Goal: Find specific page/section: Find specific page/section

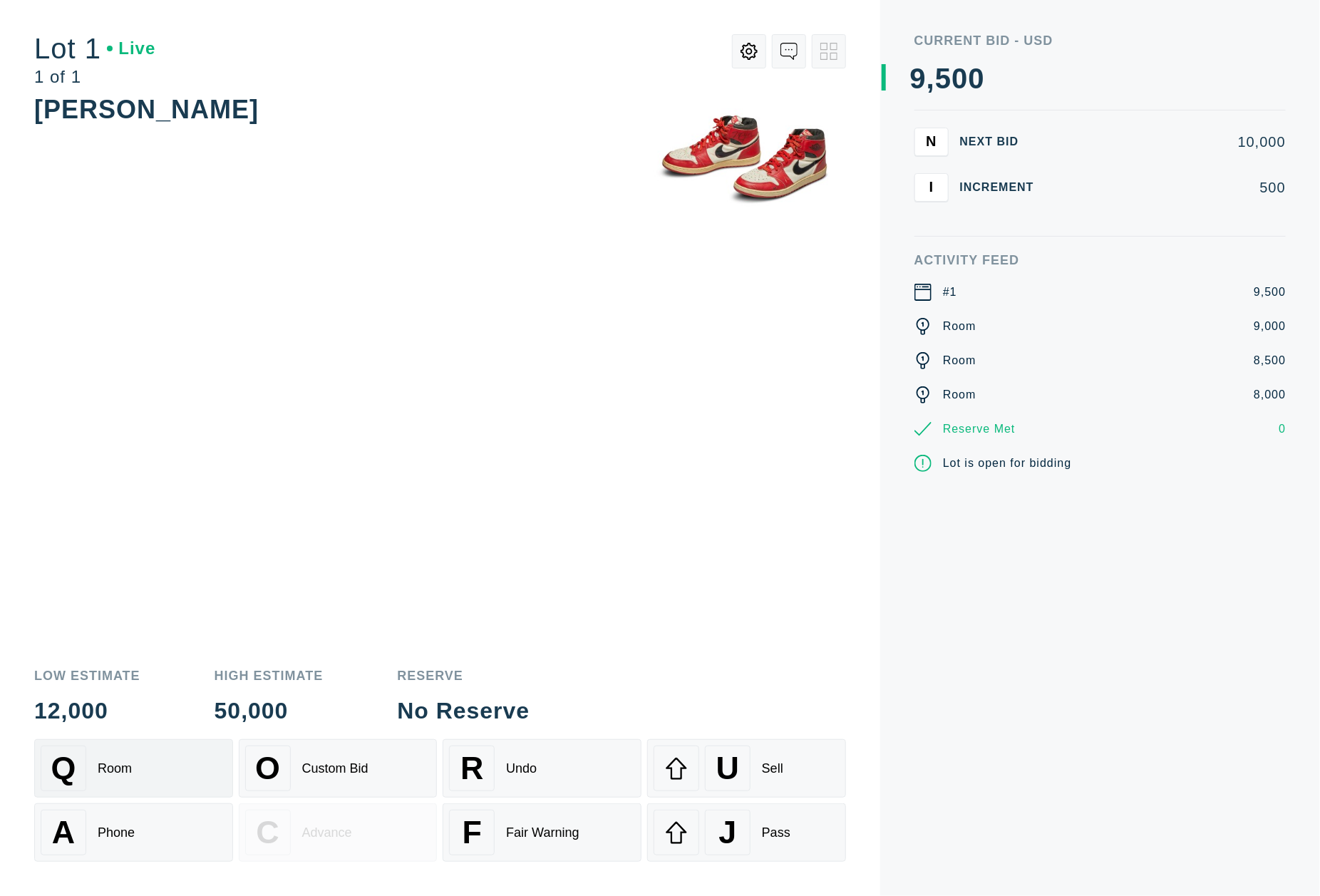
click at [115, 794] on button "Q Room" at bounding box center [133, 768] width 199 height 59
click at [144, 778] on div "Q Room" at bounding box center [134, 767] width 186 height 45
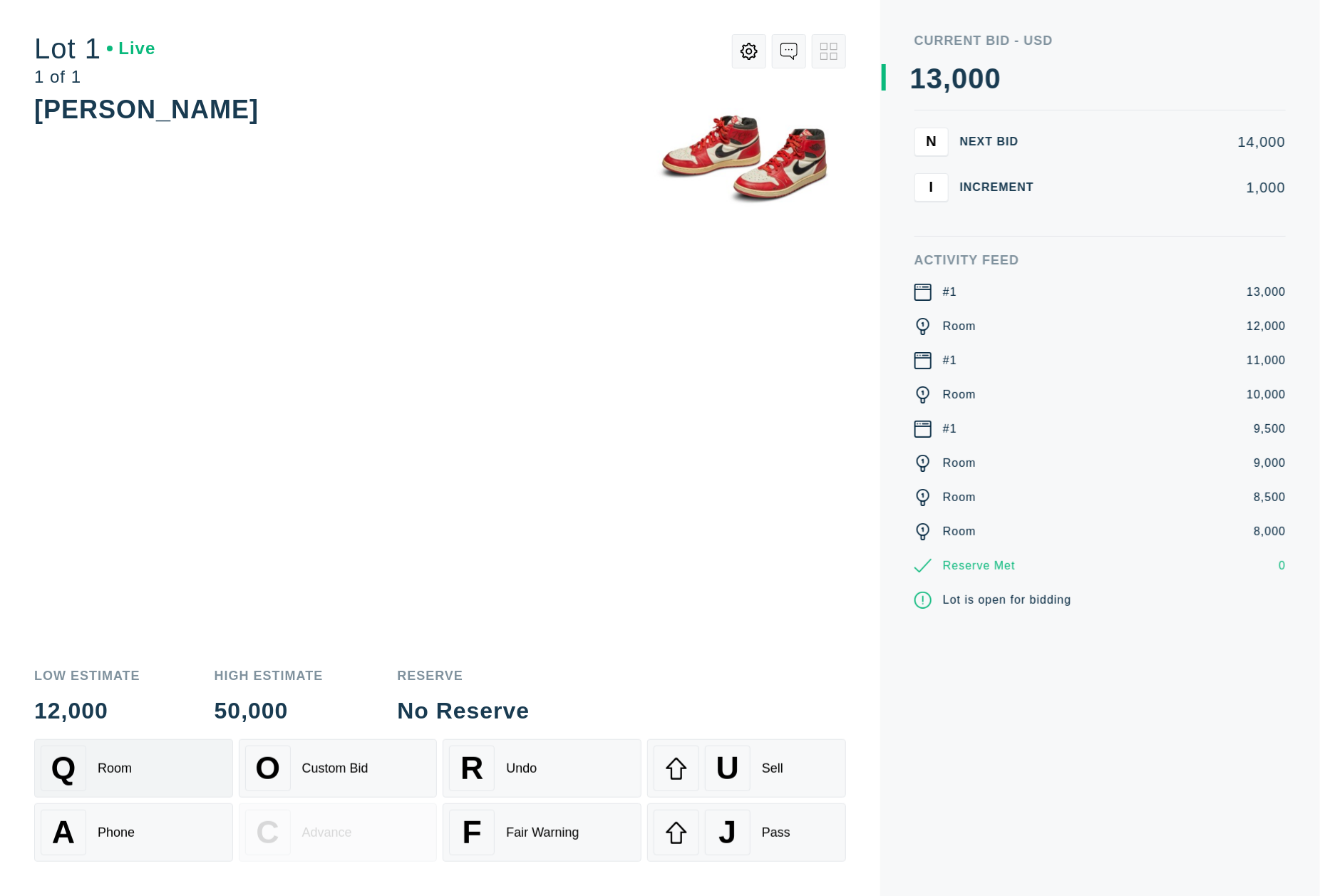
click at [189, 765] on div "Q Room" at bounding box center [134, 767] width 186 height 45
click at [134, 765] on div "Q Room" at bounding box center [134, 767] width 186 height 45
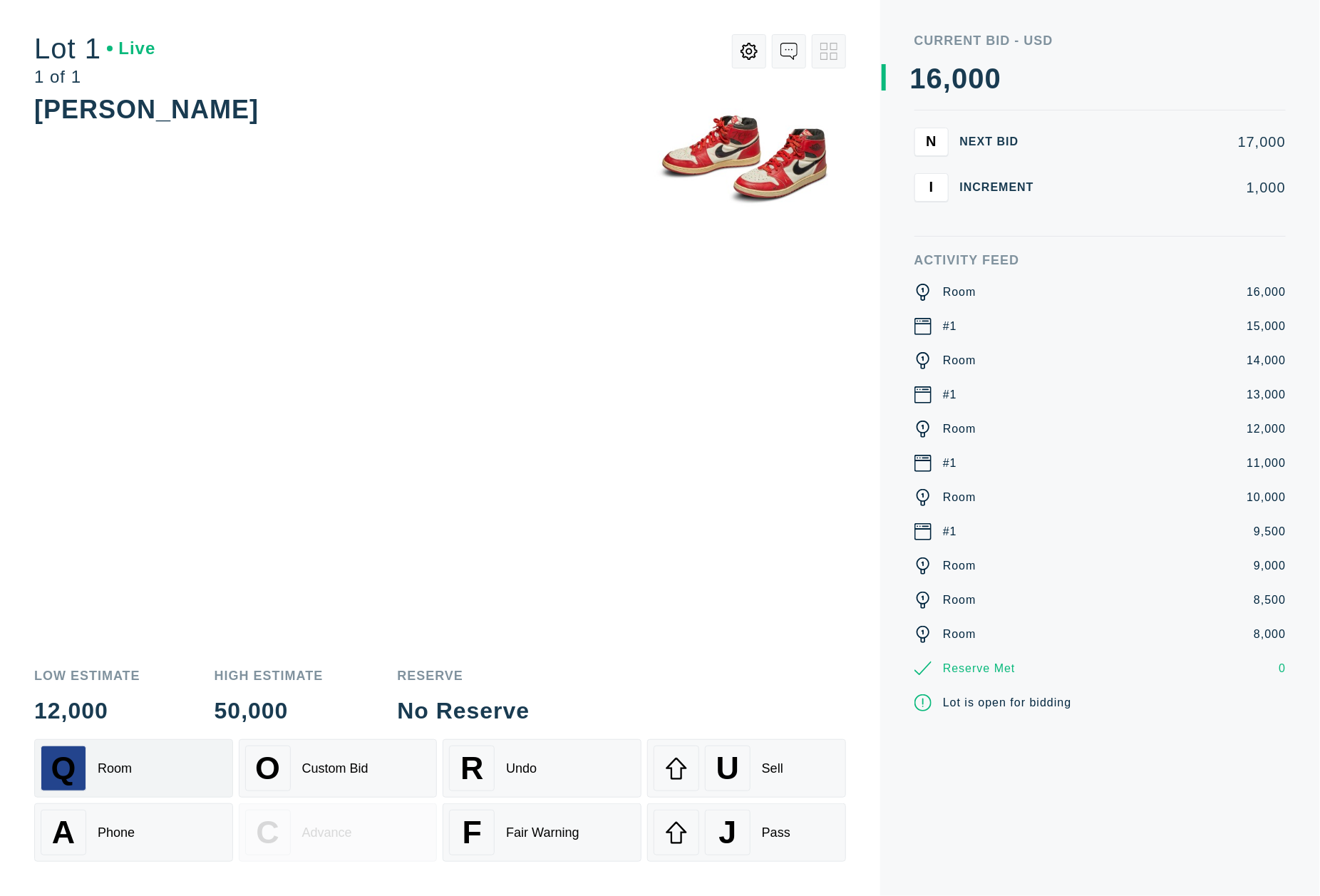
click at [134, 765] on div "Q Room" at bounding box center [134, 767] width 186 height 45
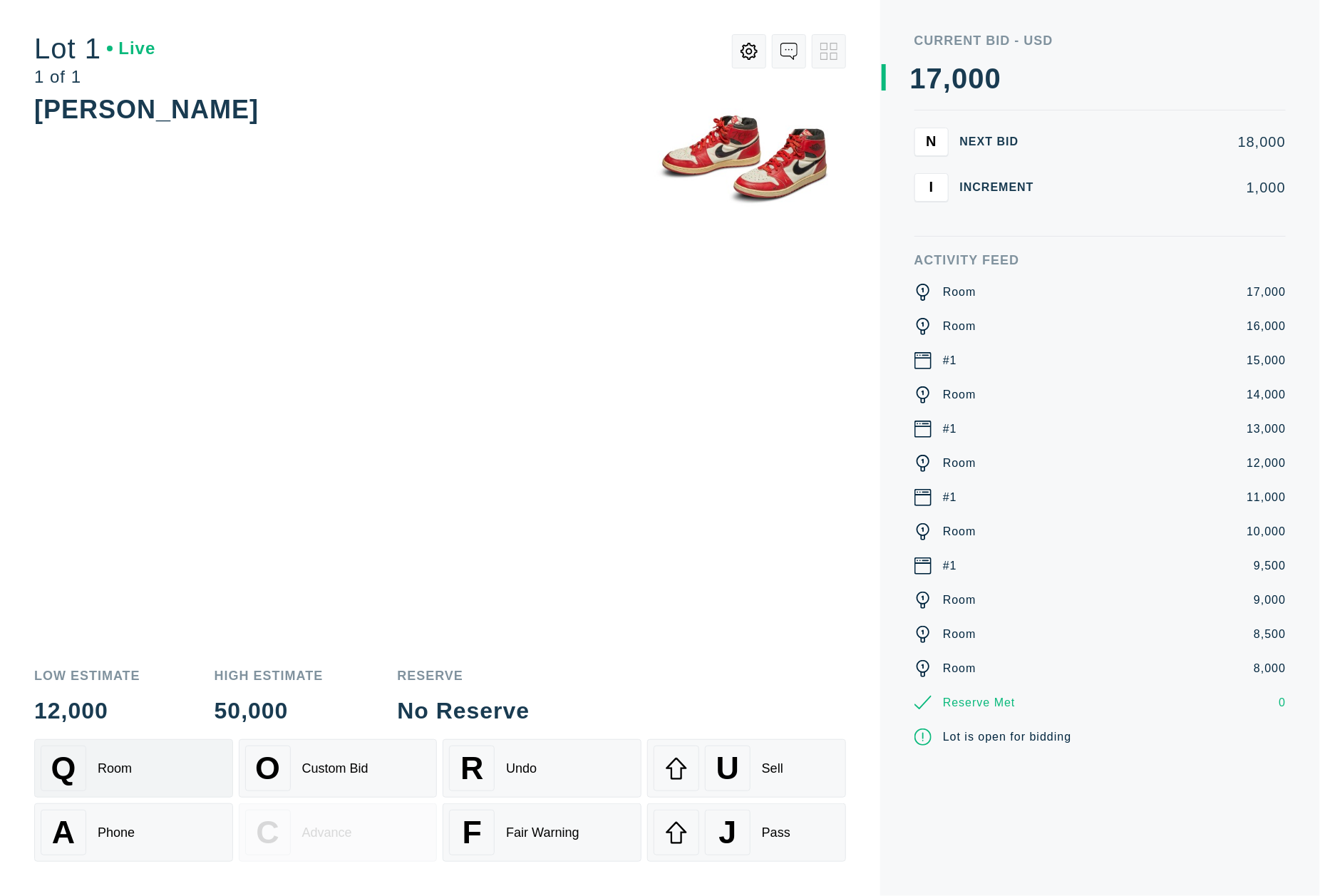
click at [134, 765] on div "Q Room" at bounding box center [134, 767] width 186 height 45
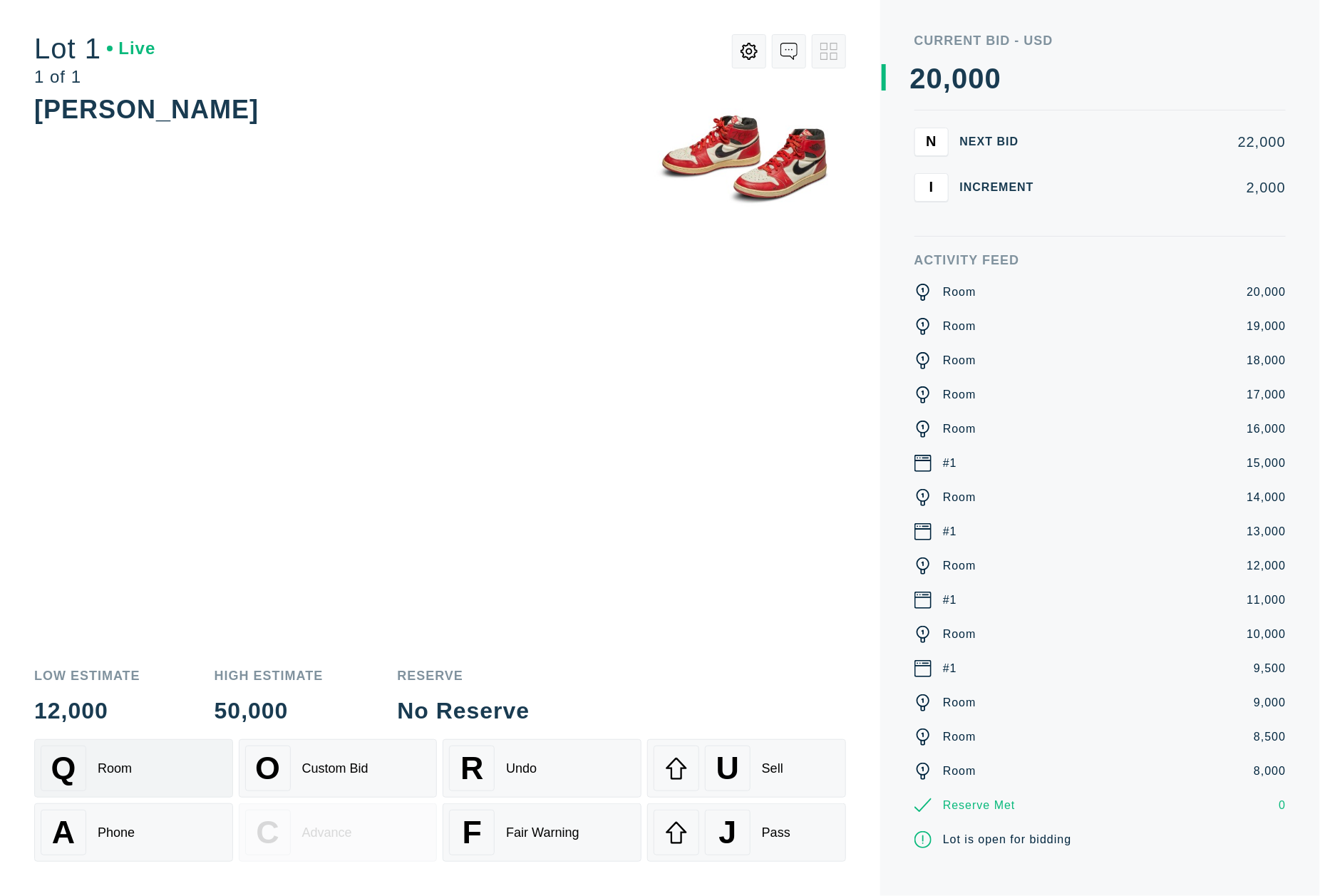
click at [134, 765] on div "Q Room" at bounding box center [134, 767] width 186 height 45
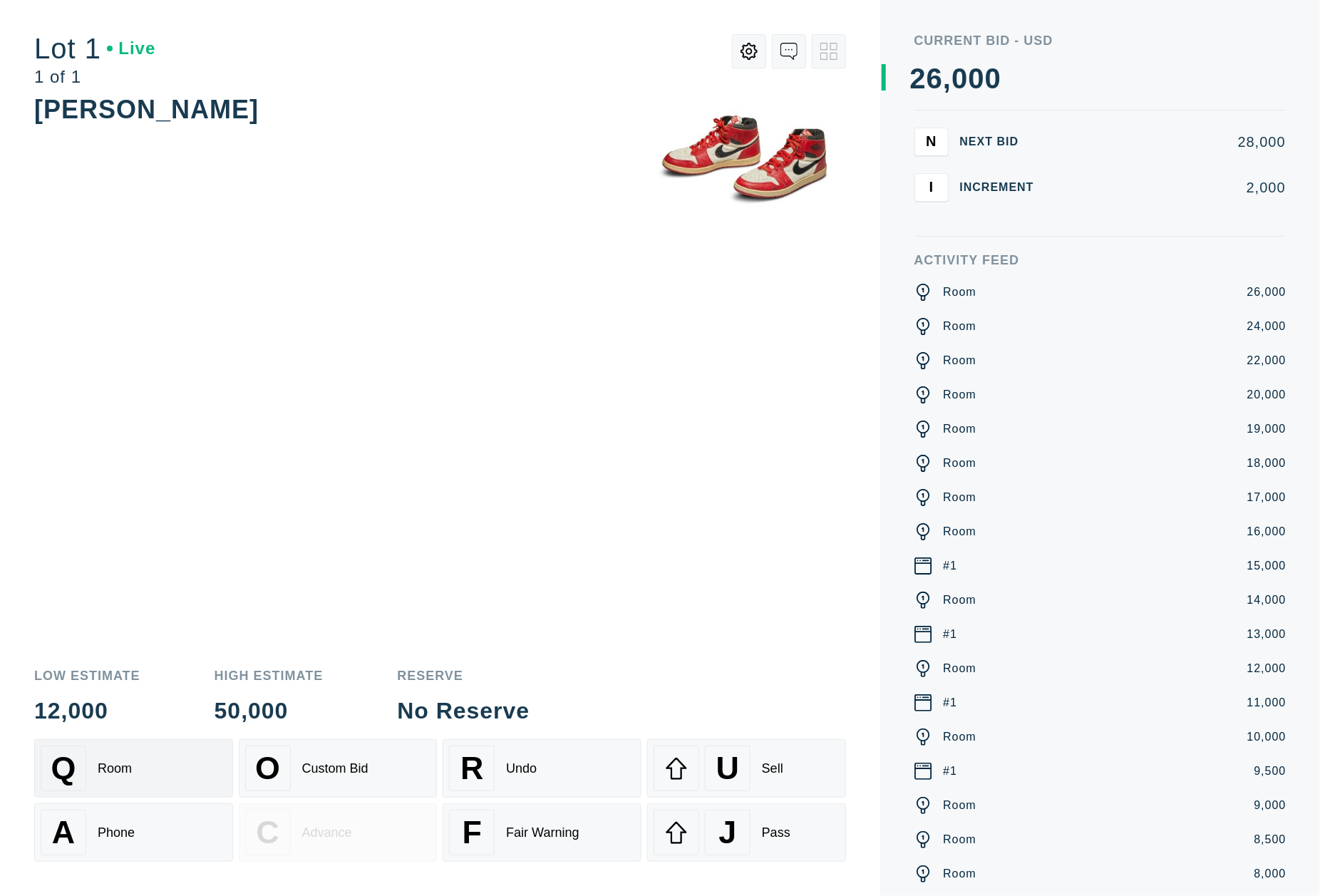
click at [134, 765] on div "Q Room" at bounding box center [134, 767] width 186 height 45
click at [134, 764] on div "Q Room" at bounding box center [134, 767] width 186 height 45
click at [135, 764] on div "Q Room" at bounding box center [134, 767] width 186 height 45
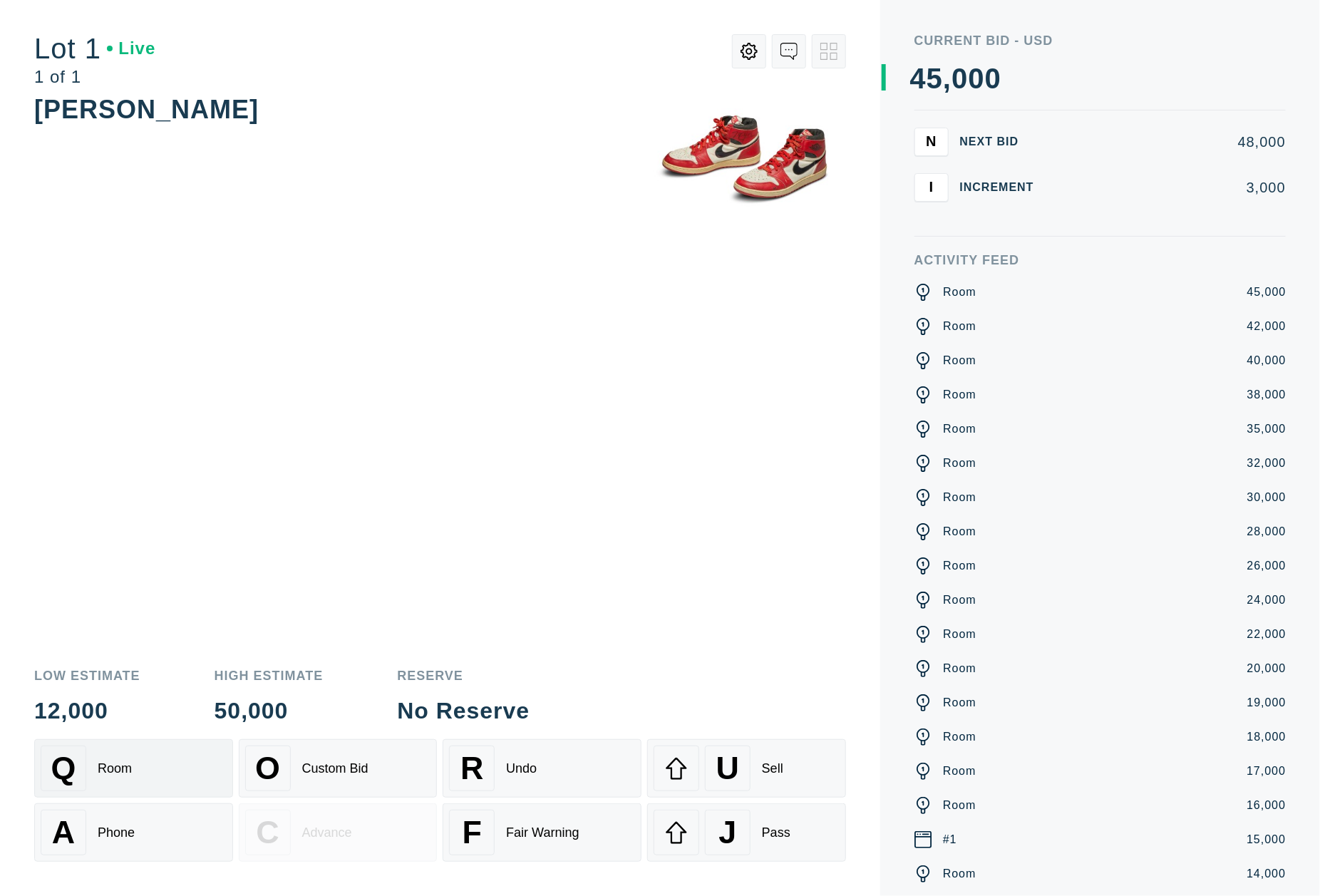
click at [135, 764] on div "Q Room" at bounding box center [134, 767] width 186 height 45
